Goal: Task Accomplishment & Management: Manage account settings

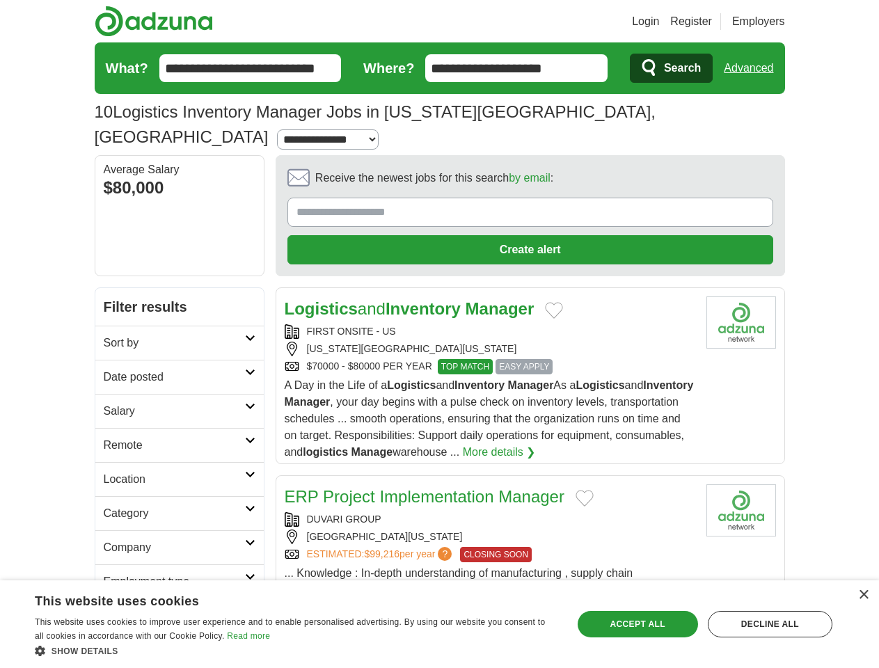
click at [659, 22] on link "Login" at bounding box center [645, 21] width 27 height 17
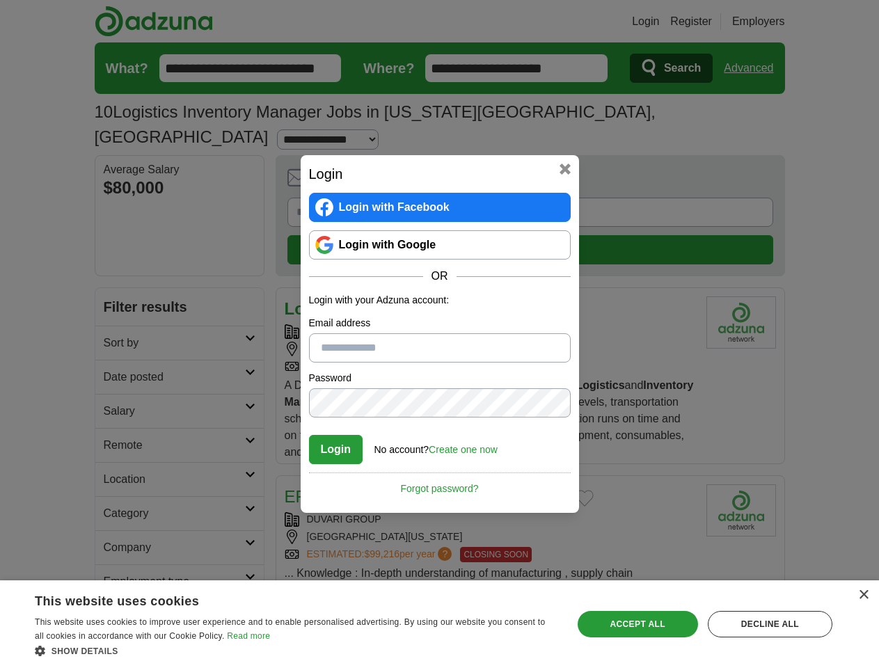
click at [775, 22] on div "Login Login with Facebook Login with Google OR Login with your Adzuna account: …" at bounding box center [439, 334] width 879 height 668
click at [754, 68] on div "Login Login with Facebook Login with Google OR Login with your Adzuna account: …" at bounding box center [439, 334] width 879 height 668
click at [491, 157] on div "Login Login with Facebook Login with Google OR Login with your Adzuna account: …" at bounding box center [440, 334] width 278 height 358
click at [814, 157] on div "Login Login with Facebook Login with Google OR Login with your Adzuna account: …" at bounding box center [439, 334] width 879 height 668
click at [117, 251] on div "Login Login with Facebook Login with Google OR Login with your Adzuna account: …" at bounding box center [439, 334] width 879 height 668
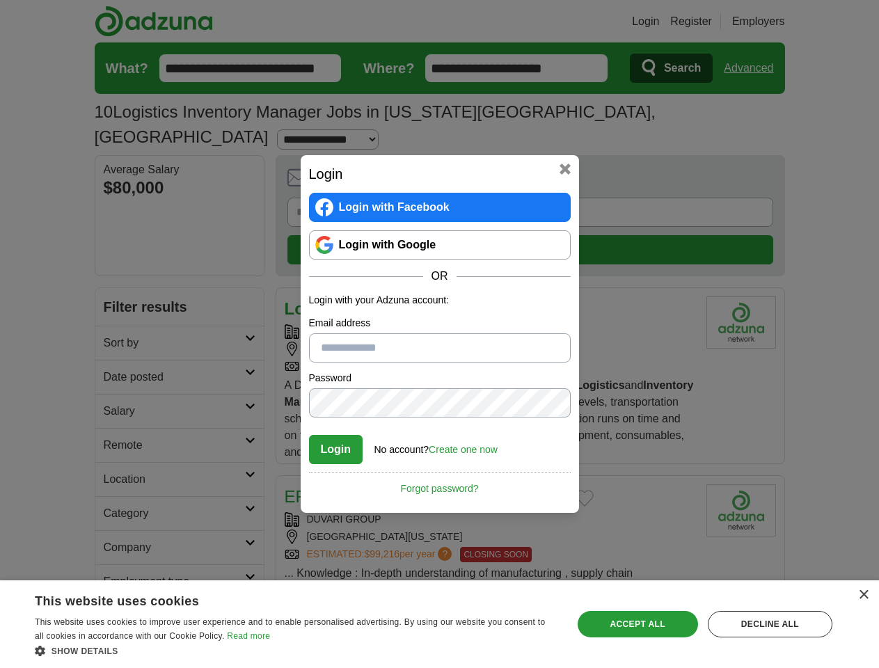
click at [117, 285] on div "Login Login with Facebook Login with Google OR Login with your Adzuna account: …" at bounding box center [439, 334] width 879 height 668
click at [117, 319] on div "Login Login with Facebook Login with Google OR Login with your Adzuna account: …" at bounding box center [439, 334] width 879 height 668
click at [117, 353] on div "Login Login with Facebook Login with Google OR Login with your Adzuna account: …" at bounding box center [439, 334] width 879 height 668
click at [117, 387] on div "Login Login with Facebook Login with Google OR Login with your Adzuna account: …" at bounding box center [439, 334] width 879 height 668
